Goal: Find specific fact: Find specific fact

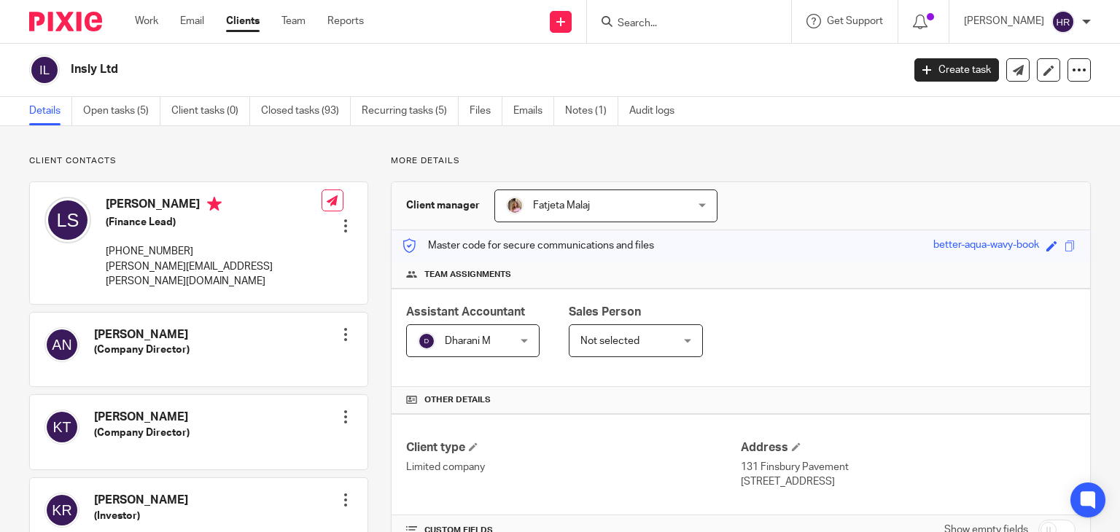
scroll to position [250, 0]
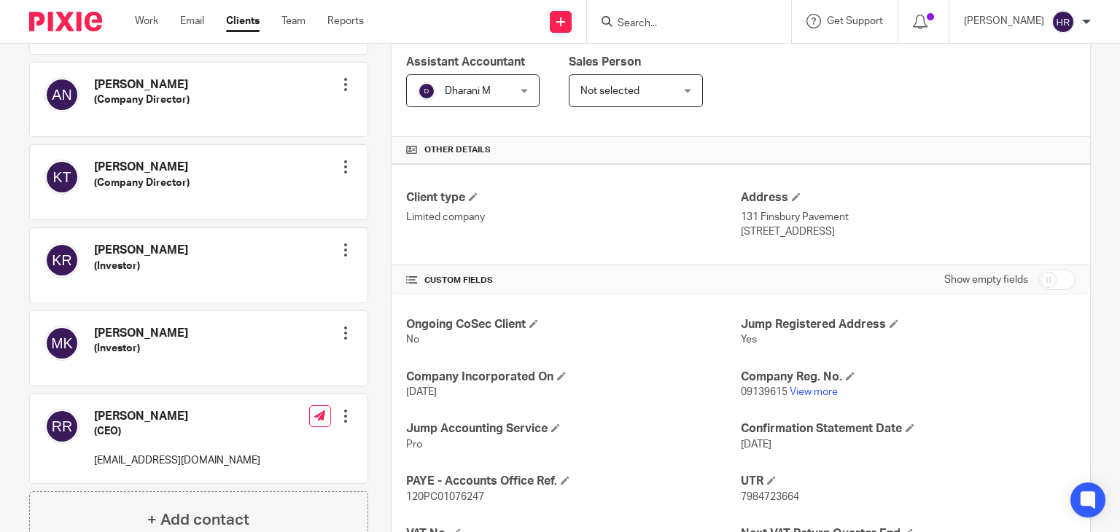
click at [659, 24] on input "Search" at bounding box center [681, 23] width 131 height 13
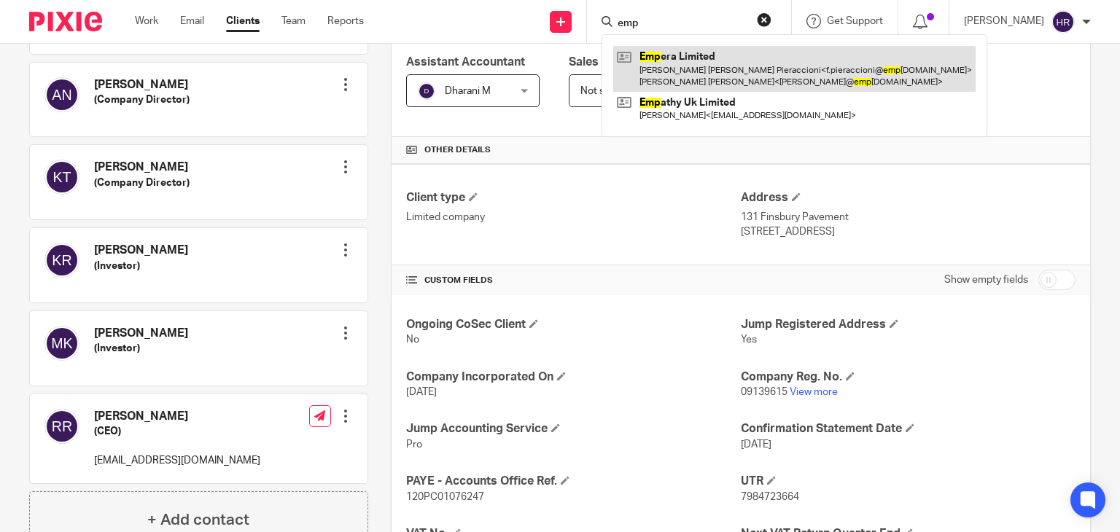
type input "emp"
click at [664, 66] on link at bounding box center [794, 68] width 362 height 45
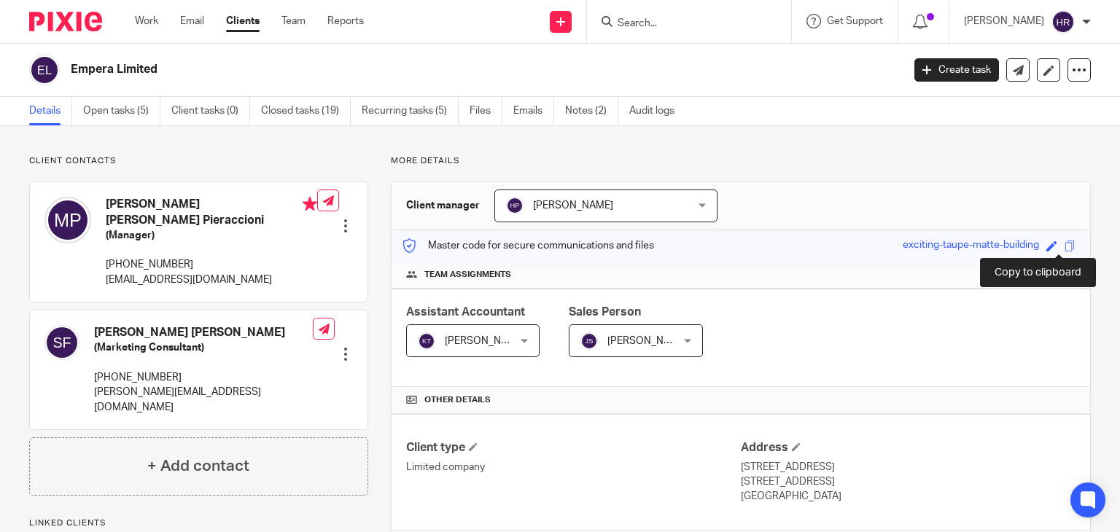
click at [1064, 246] on span at bounding box center [1069, 246] width 11 height 11
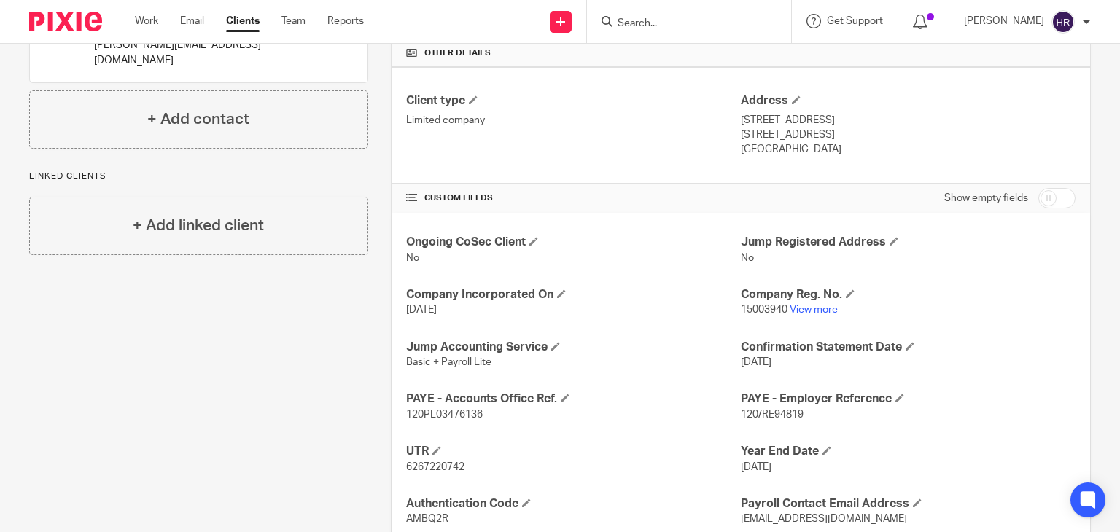
scroll to position [389, 0]
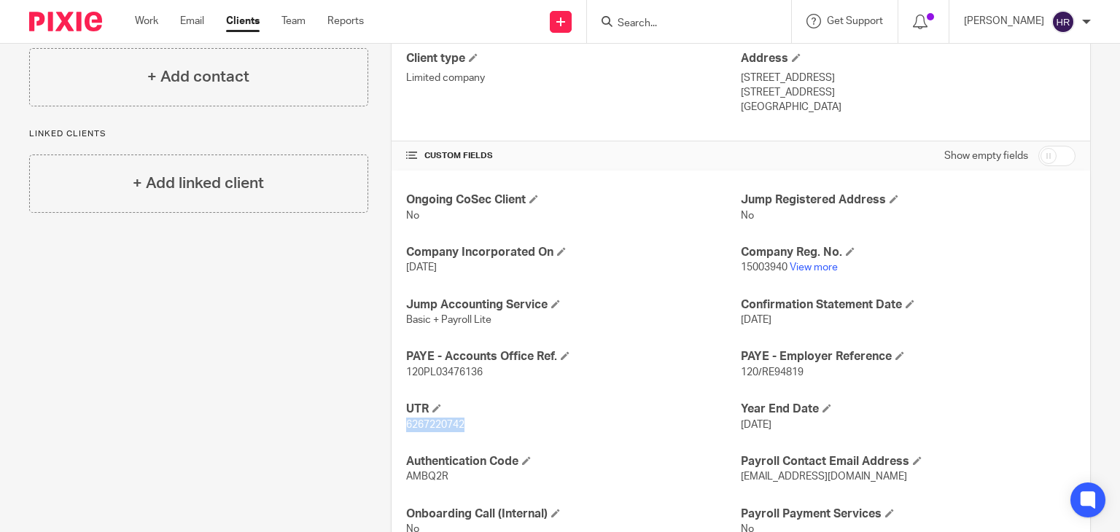
drag, startPoint x: 398, startPoint y: 426, endPoint x: 461, endPoint y: 424, distance: 63.5
click at [461, 424] on div "Ongoing CoSec Client No Jump Registered Address No Company Incorporated On [DAT…" at bounding box center [740, 365] width 698 height 389
copy span "6267220742"
